Goal: Share content

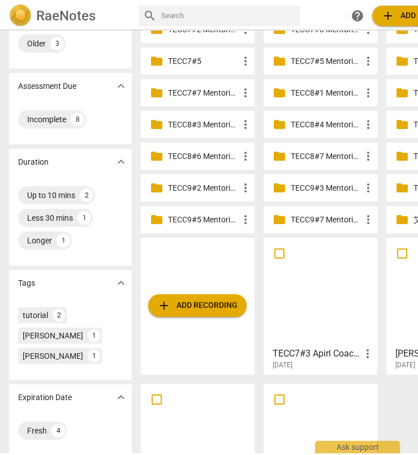
scroll to position [163, 0]
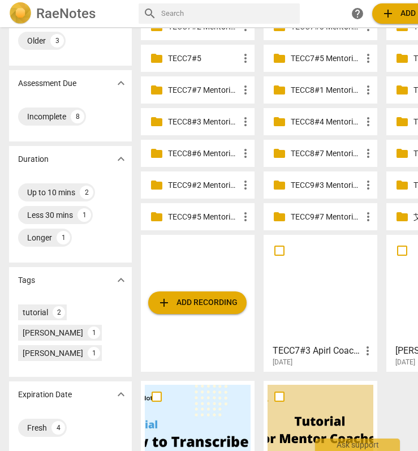
click at [219, 306] on span "add Add recording" at bounding box center [197, 303] width 80 height 14
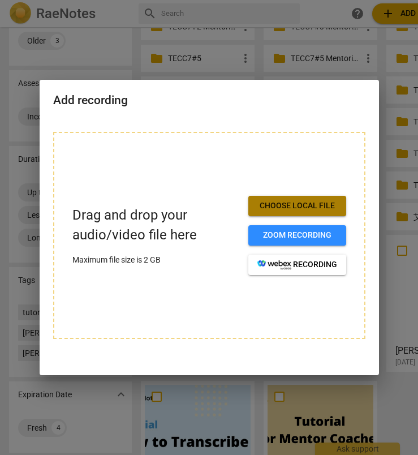
click at [298, 207] on span "Choose local file" at bounding box center [297, 205] width 80 height 11
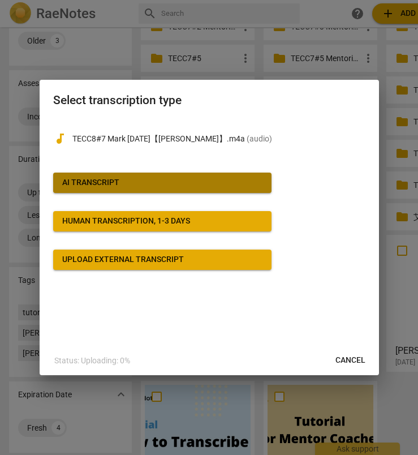
click at [110, 184] on div "AI Transcript" at bounding box center [90, 182] width 57 height 11
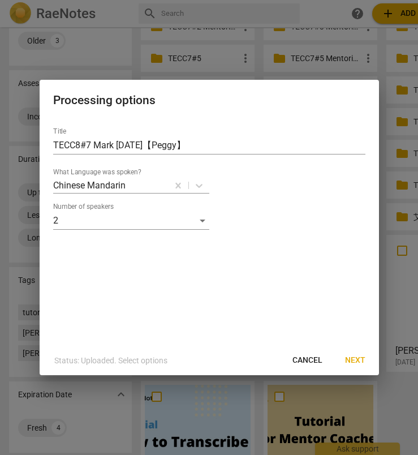
click at [358, 360] on span "Next" at bounding box center [355, 360] width 20 height 11
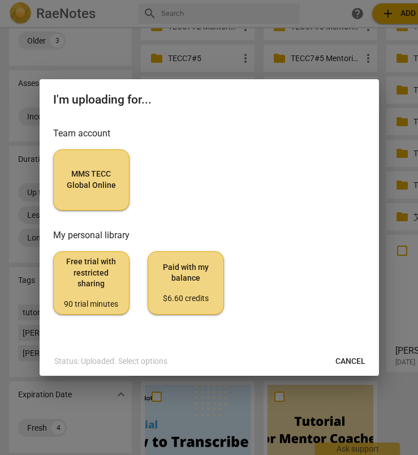
click at [94, 175] on span "MMS TECC Global Online" at bounding box center [91, 180] width 57 height 22
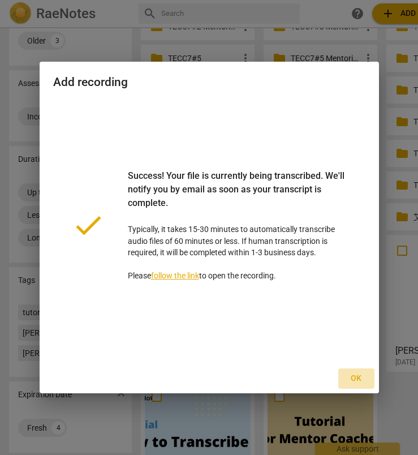
click at [352, 380] on span "Ok" at bounding box center [356, 378] width 18 height 11
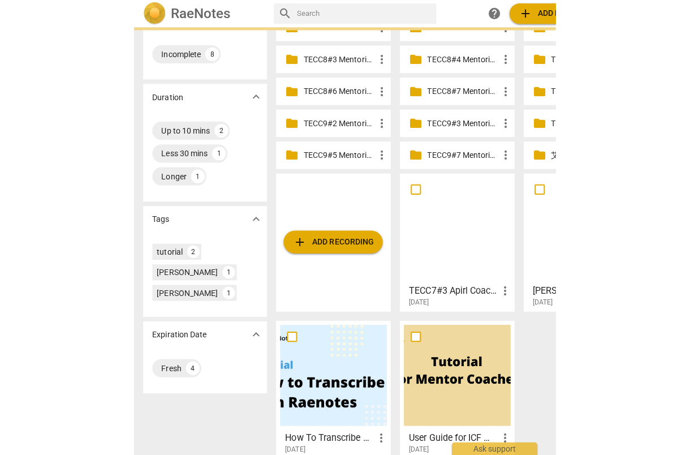
scroll to position [239, 0]
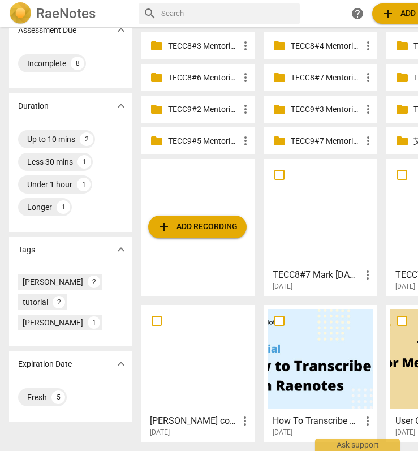
click at [306, 232] on div at bounding box center [321, 213] width 106 height 100
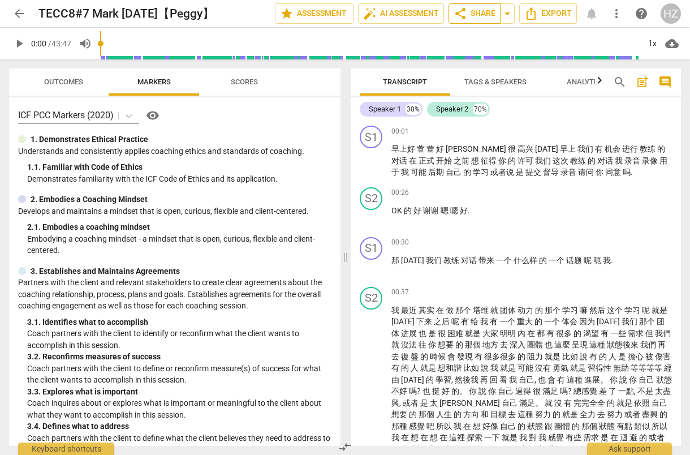
click at [396, 14] on span "share Share" at bounding box center [475, 14] width 42 height 14
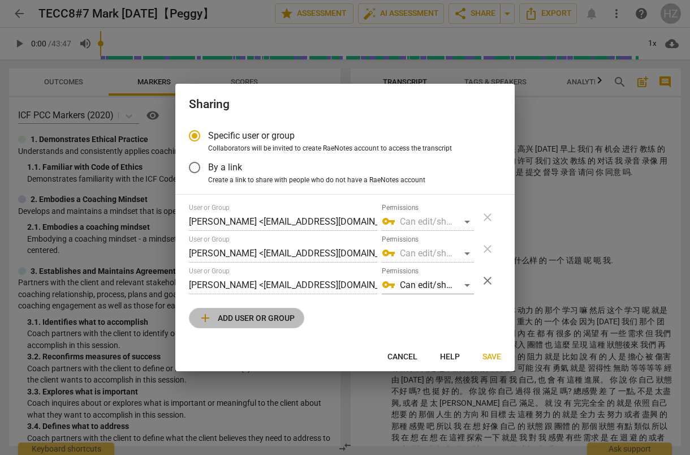
click at [259, 315] on span "add Add user or group" at bounding box center [247, 318] width 96 height 14
radio input "false"
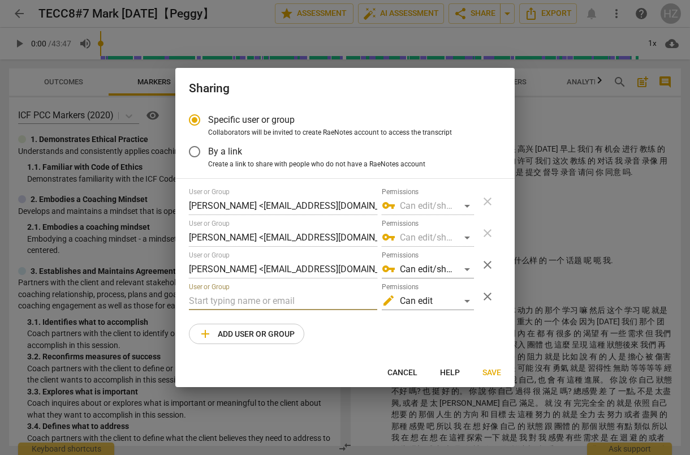
click at [238, 295] on input "text" at bounding box center [283, 301] width 188 height 18
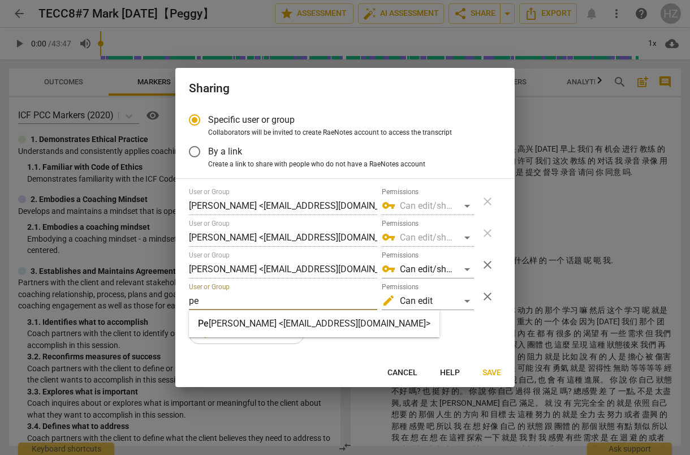
type input "[EMAIL_ADDRESS][DOMAIN_NAME]"
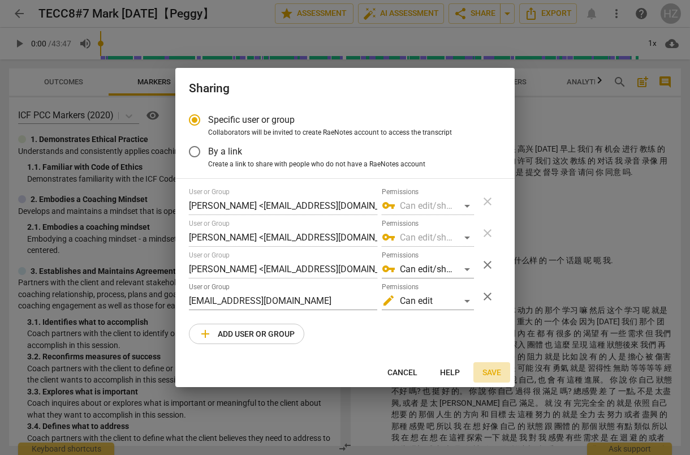
click at [396, 375] on span "Save" at bounding box center [492, 372] width 19 height 11
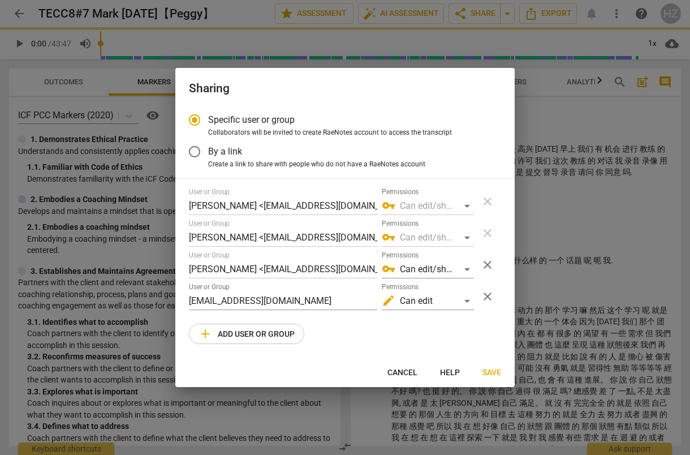
radio input "false"
type input "[PERSON_NAME] <[EMAIL_ADDRESS][DOMAIN_NAME]>"
